Goal: Information Seeking & Learning: Compare options

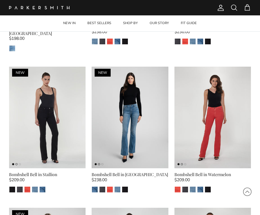
scroll to position [299, 0]
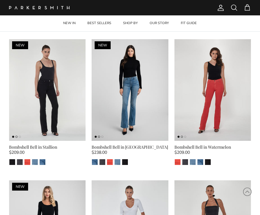
click at [198, 163] on img "Venice" at bounding box center [200, 163] width 6 height 6
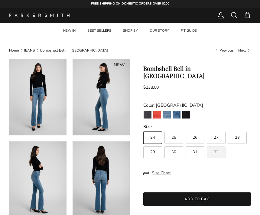
click at [167, 111] on img "Laguna" at bounding box center [167, 115] width 8 height 8
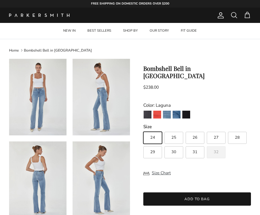
click at [189, 111] on img "Stallion" at bounding box center [186, 115] width 8 height 8
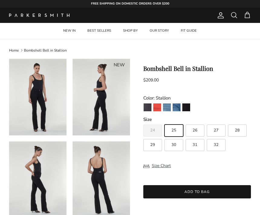
click at [146, 108] on img "Point Break" at bounding box center [148, 108] width 8 height 8
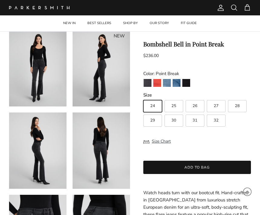
scroll to position [22, 0]
